Goal: Task Accomplishment & Management: Use online tool/utility

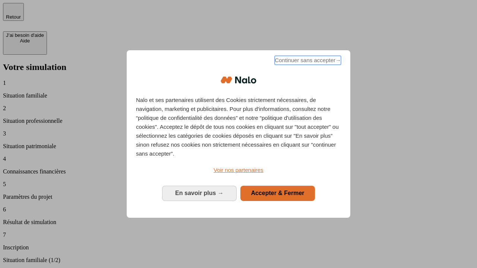
click at [307, 61] on span "Continuer sans accepter →" at bounding box center [308, 60] width 66 height 9
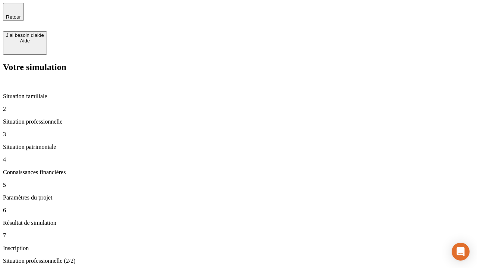
type input "30 000"
type input "1 000"
